Goal: Entertainment & Leisure: Browse casually

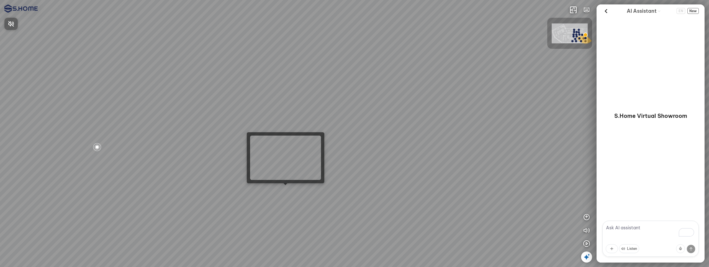
click at [284, 190] on div at bounding box center [354, 133] width 709 height 267
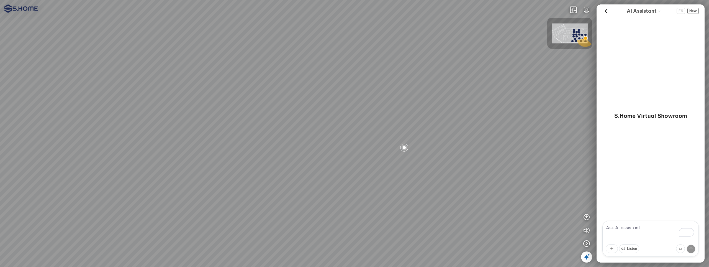
drag, startPoint x: 396, startPoint y: 188, endPoint x: 288, endPoint y: 160, distance: 111.6
click at [271, 157] on div at bounding box center [354, 133] width 709 height 267
drag, startPoint x: 445, startPoint y: 179, endPoint x: 335, endPoint y: 178, distance: 109.9
click at [337, 178] on div at bounding box center [354, 133] width 709 height 267
drag, startPoint x: 402, startPoint y: 146, endPoint x: 451, endPoint y: 159, distance: 50.8
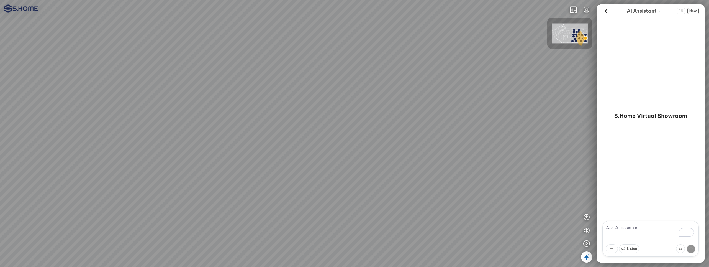
click at [451, 159] on div at bounding box center [354, 133] width 709 height 267
drag, startPoint x: 409, startPoint y: 161, endPoint x: 340, endPoint y: 156, distance: 68.6
click at [340, 156] on div at bounding box center [354, 133] width 709 height 267
drag, startPoint x: 359, startPoint y: 123, endPoint x: 300, endPoint y: 160, distance: 69.3
click at [300, 160] on div at bounding box center [354, 133] width 709 height 267
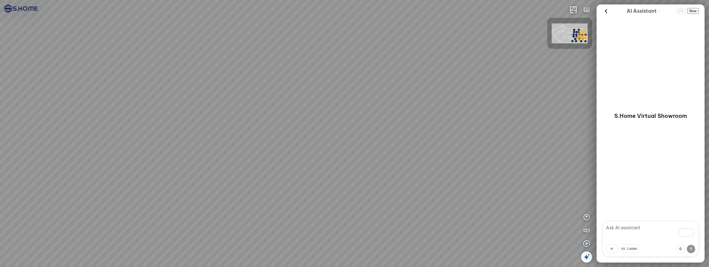
click at [552, 43] on img at bounding box center [569, 34] width 36 height 20
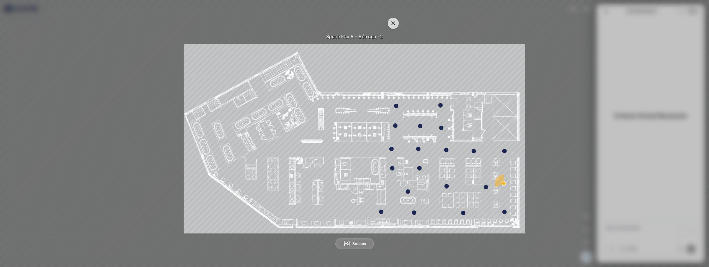
click at [397, 25] on button "button" at bounding box center [393, 23] width 11 height 11
